Goal: Communication & Community: Participate in discussion

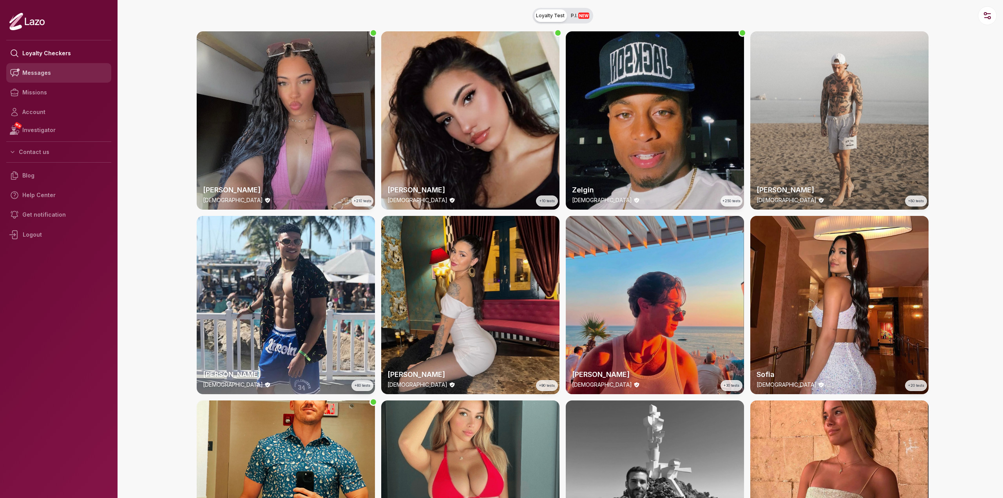
click at [38, 76] on link "Messages" at bounding box center [58, 73] width 105 height 20
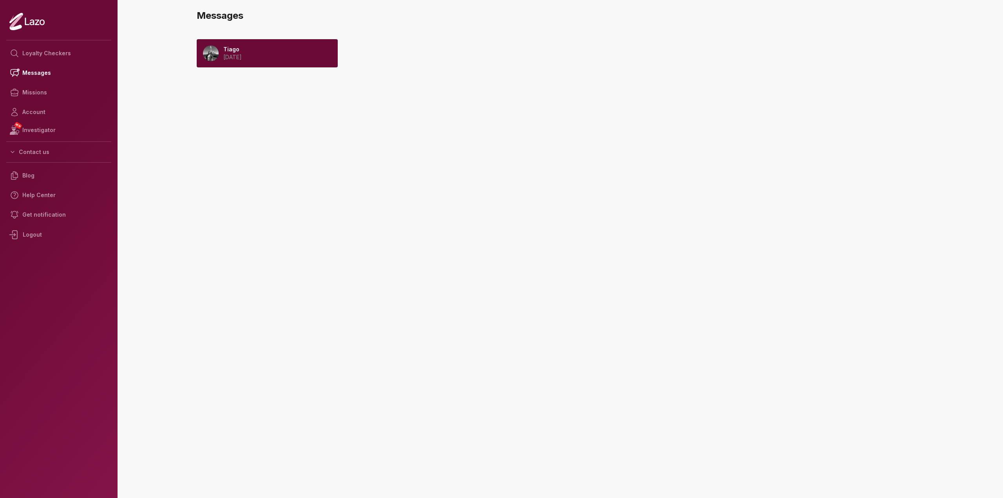
click at [296, 56] on div "Tiago [DATE]" at bounding box center [267, 53] width 141 height 28
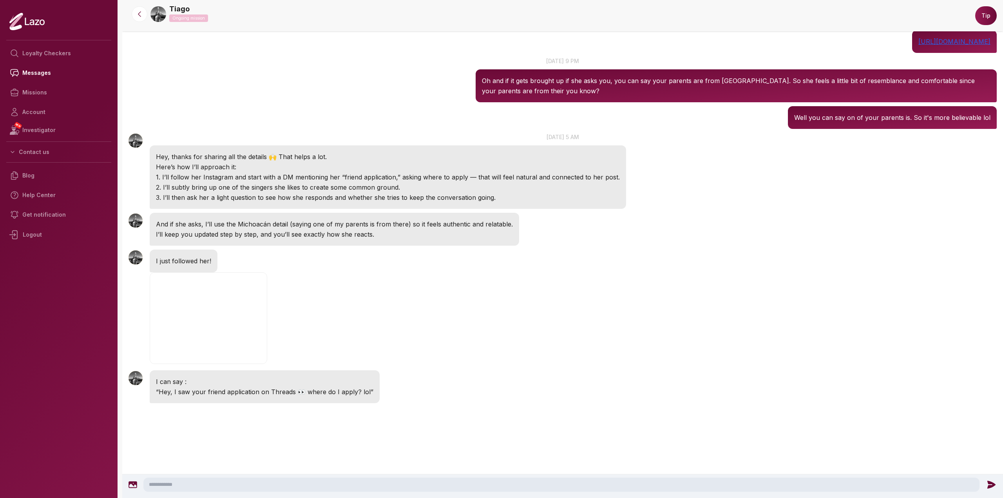
drag, startPoint x: 397, startPoint y: 323, endPoint x: 403, endPoint y: 335, distance: 13.1
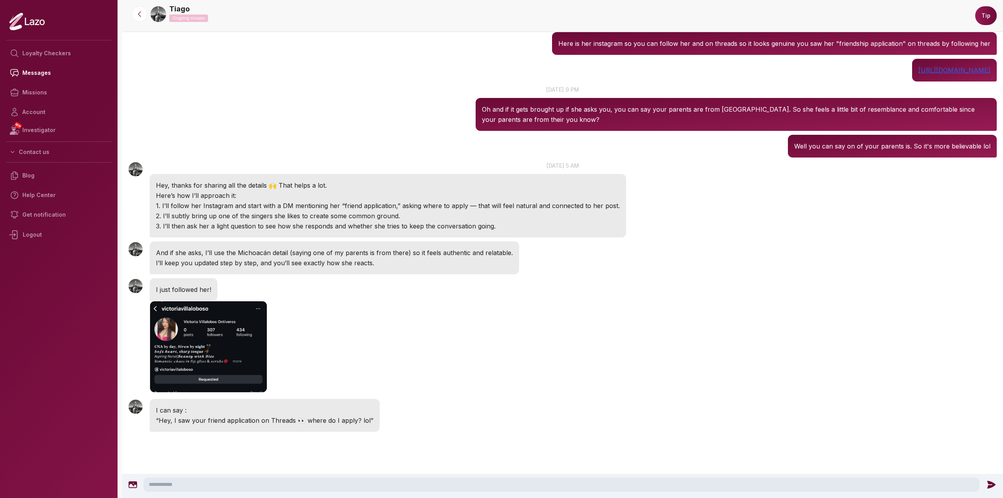
scroll to position [278, 0]
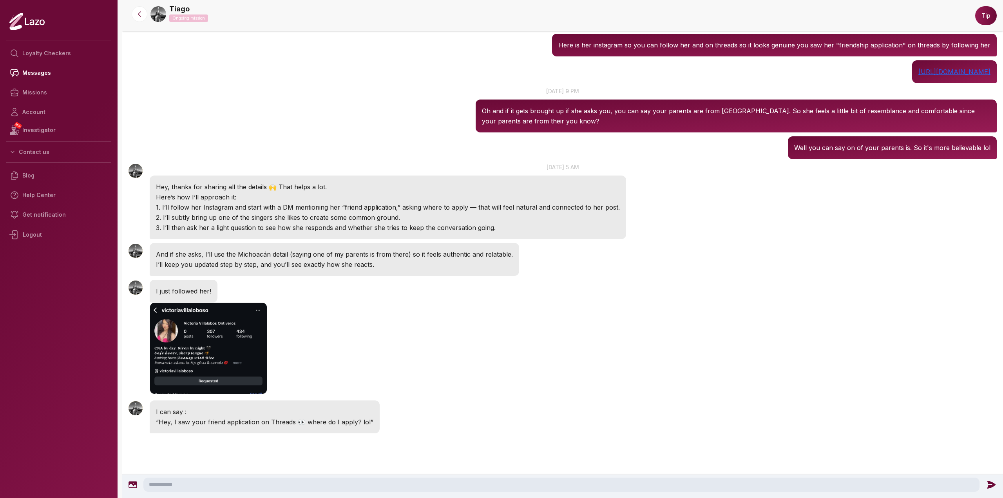
click at [289, 479] on textarea at bounding box center [561, 484] width 836 height 14
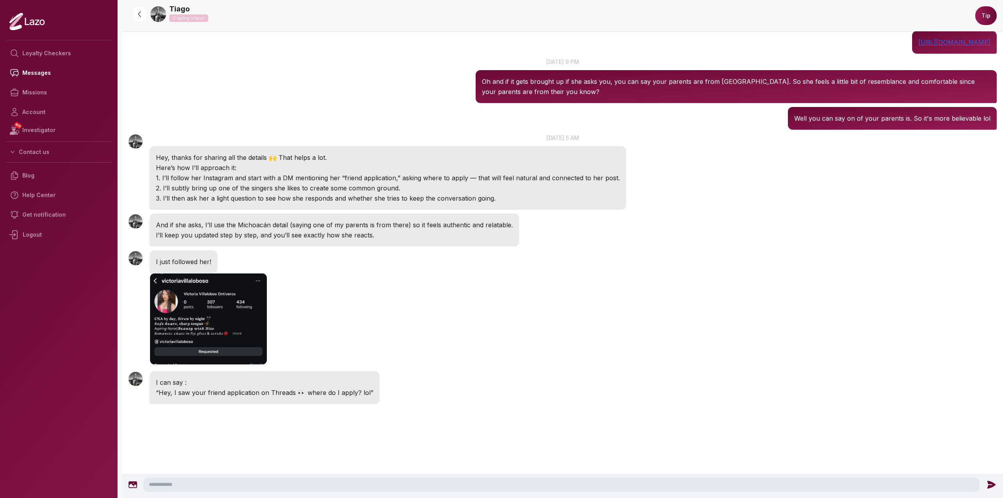
scroll to position [318, 0]
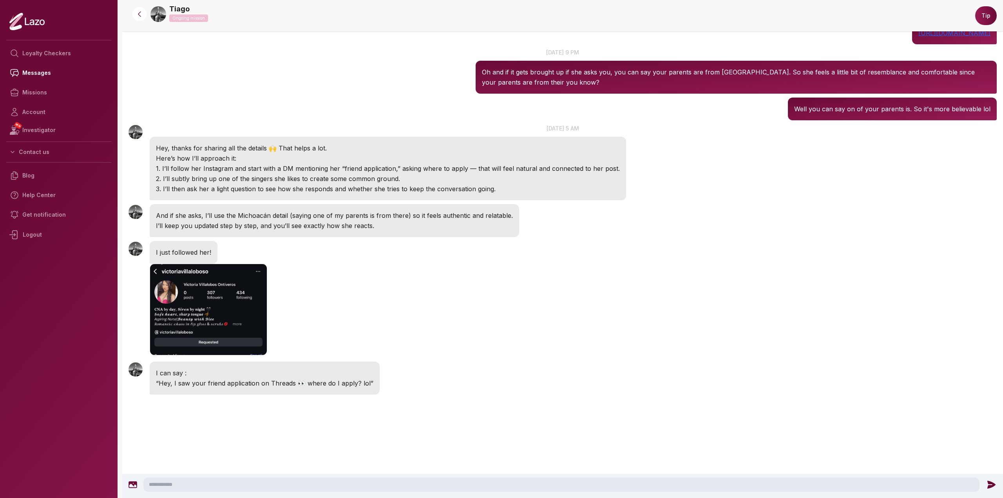
drag, startPoint x: 544, startPoint y: 291, endPoint x: 541, endPoint y: 305, distance: 14.4
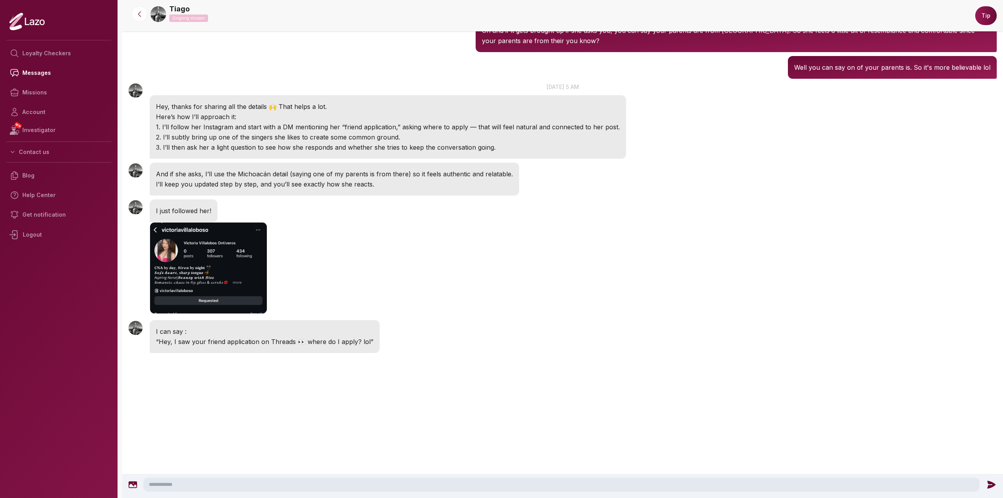
scroll to position [362, 0]
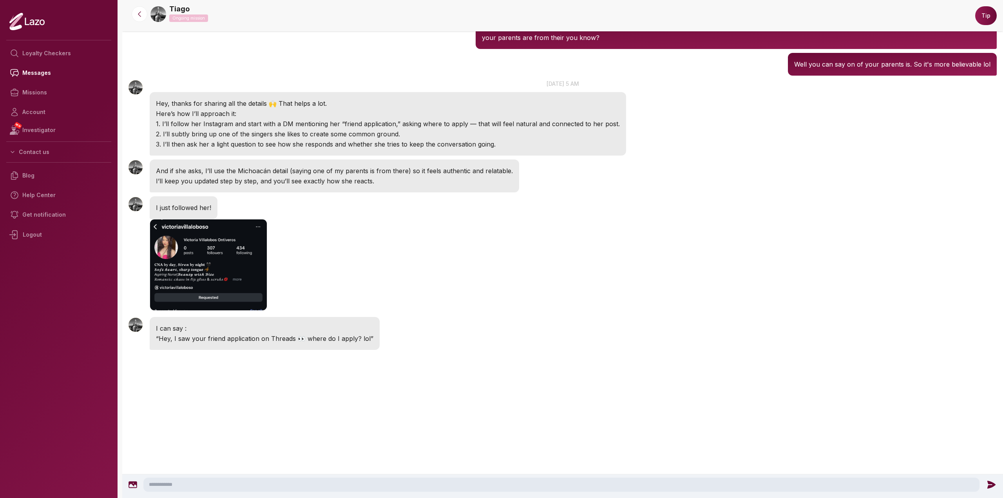
drag, startPoint x: 419, startPoint y: 284, endPoint x: 419, endPoint y: 299, distance: 15.3
drag, startPoint x: 425, startPoint y: 257, endPoint x: 425, endPoint y: 287, distance: 30.2
click at [226, 481] on textarea at bounding box center [561, 484] width 836 height 14
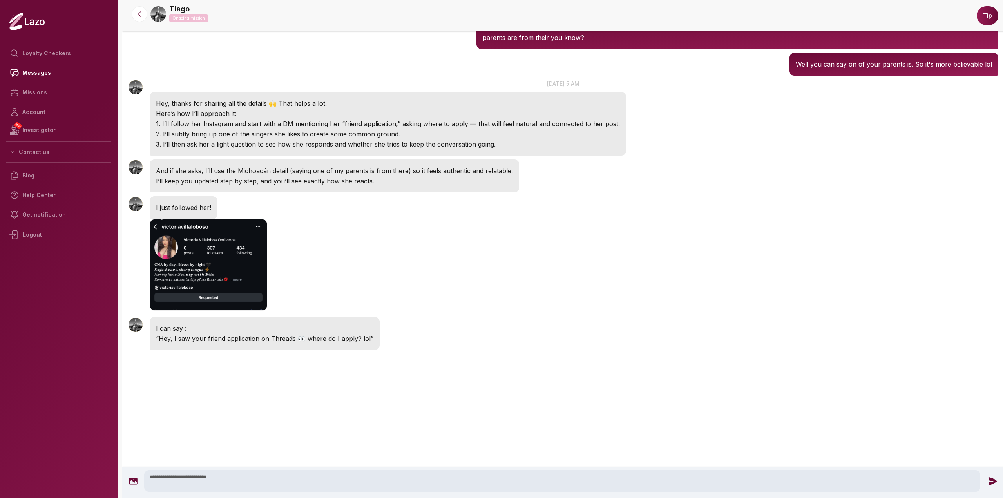
type textarea "**********"
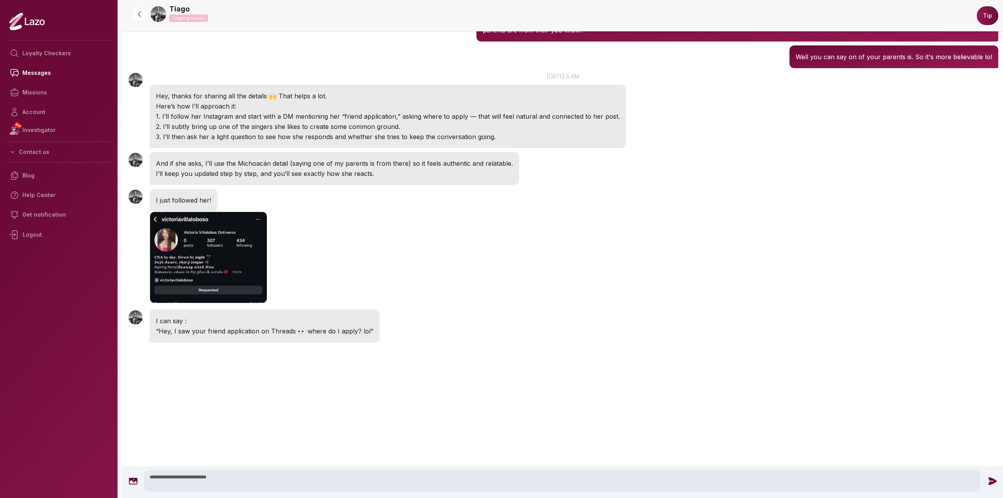
drag, startPoint x: 442, startPoint y: 348, endPoint x: 438, endPoint y: 427, distance: 79.2
click at [258, 481] on textarea "**********" at bounding box center [562, 481] width 836 height 22
click at [995, 479] on icon at bounding box center [992, 481] width 10 height 10
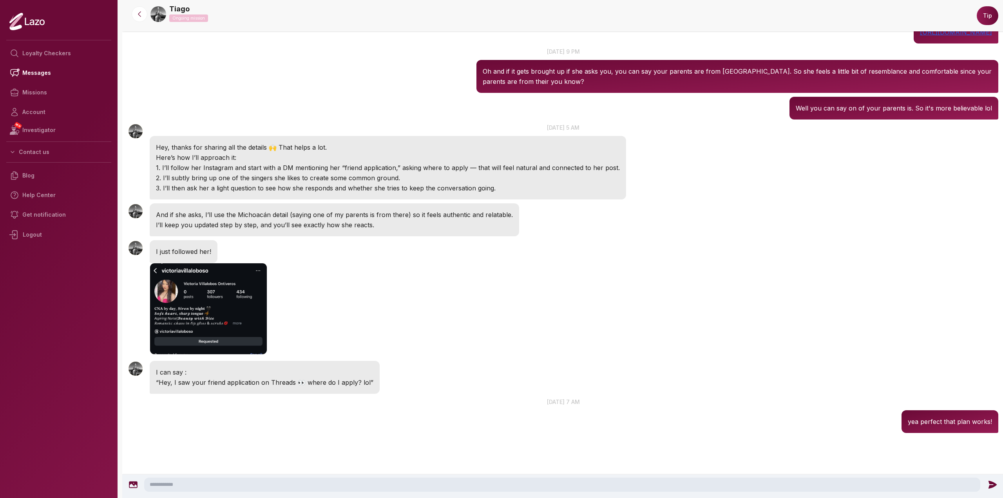
scroll to position [318, 0]
click at [228, 313] on img "button" at bounding box center [208, 309] width 117 height 92
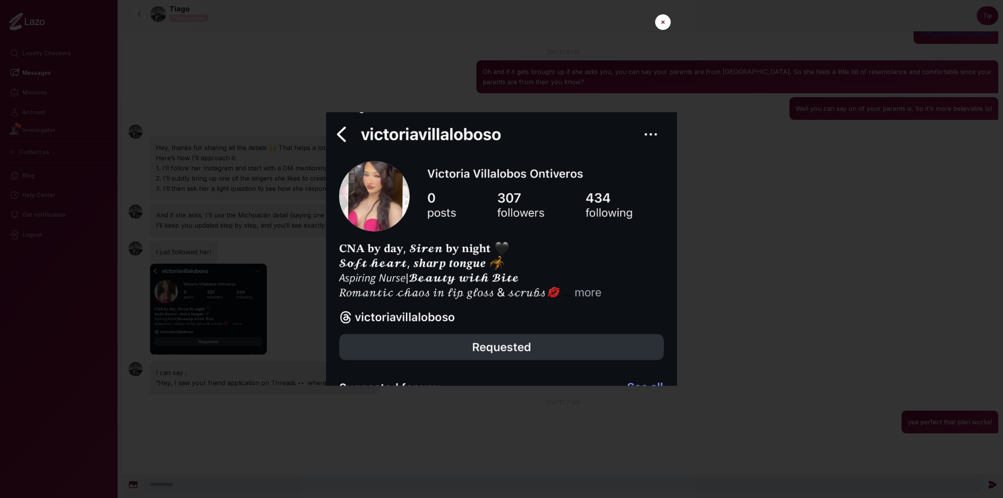
click at [250, 403] on div at bounding box center [501, 249] width 1003 height 498
click at [660, 27] on button "✕" at bounding box center [663, 22] width 16 height 16
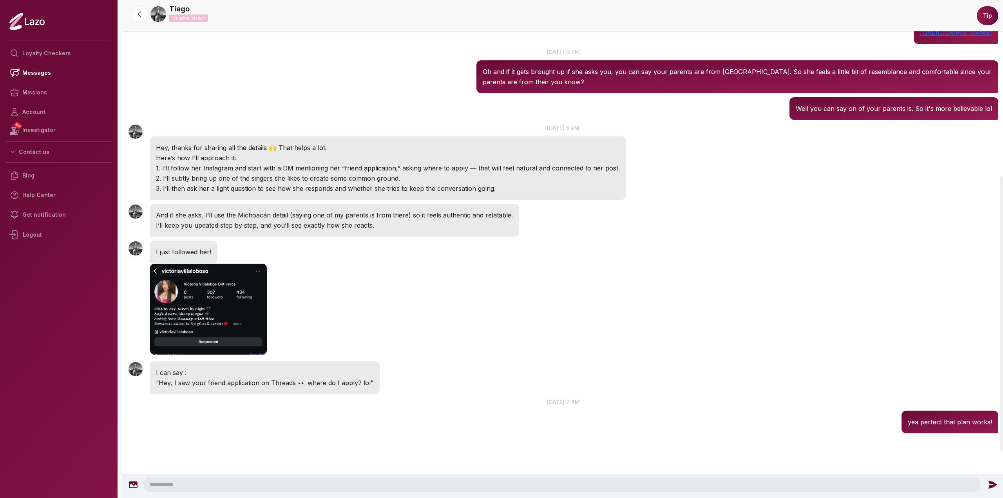
click at [293, 489] on textarea at bounding box center [562, 484] width 836 height 14
type textarea "**********"
